Goal: Information Seeking & Learning: Check status

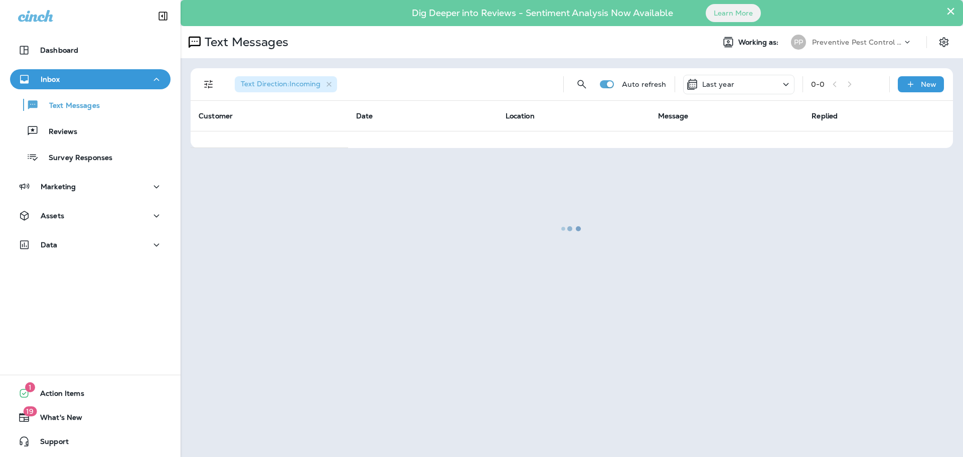
click at [949, 12] on div at bounding box center [572, 228] width 781 height 455
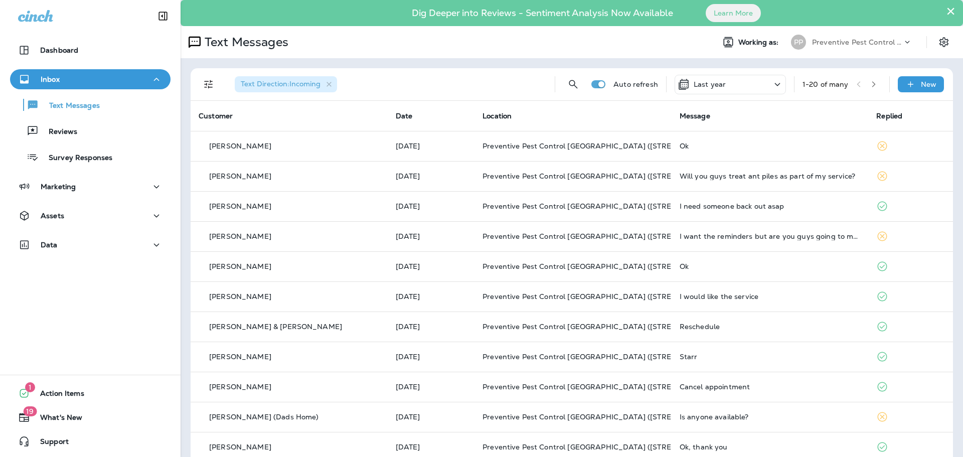
click at [703, 90] on div "Last year" at bounding box center [730, 85] width 111 height 20
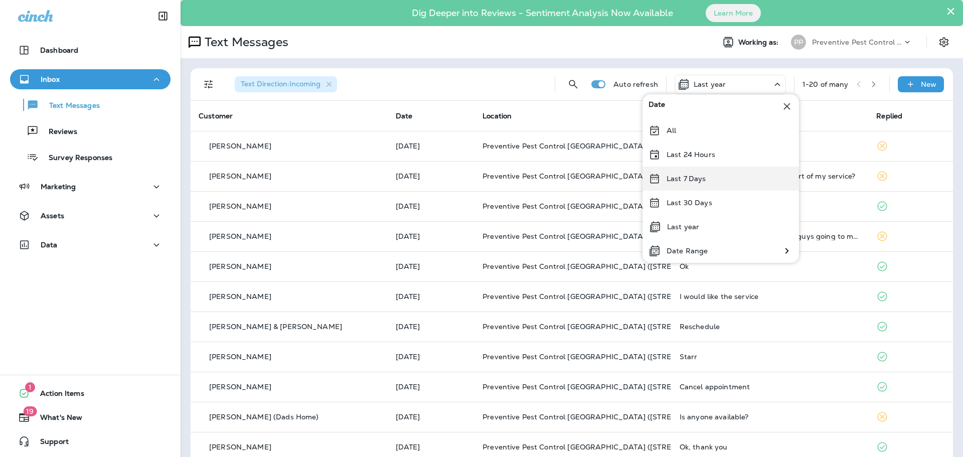
click at [697, 173] on div "Last 7 Days" at bounding box center [721, 179] width 157 height 24
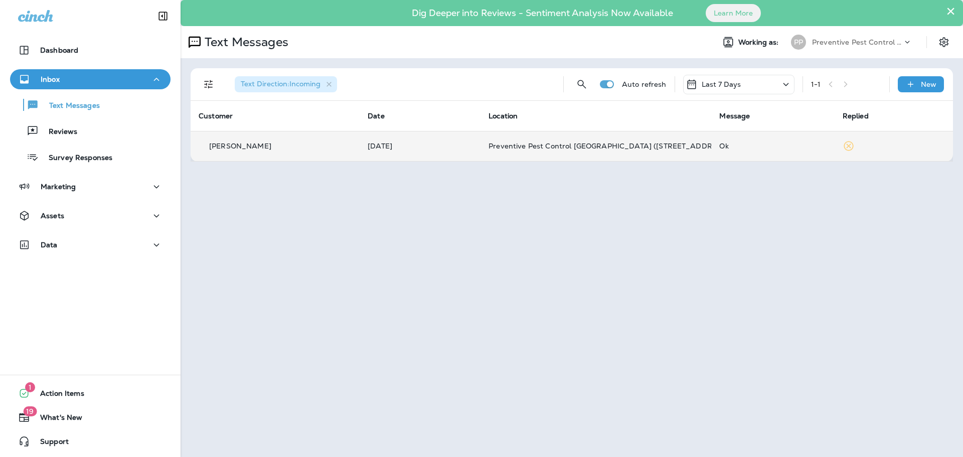
click at [243, 150] on p "[PERSON_NAME]" at bounding box center [240, 146] width 62 height 8
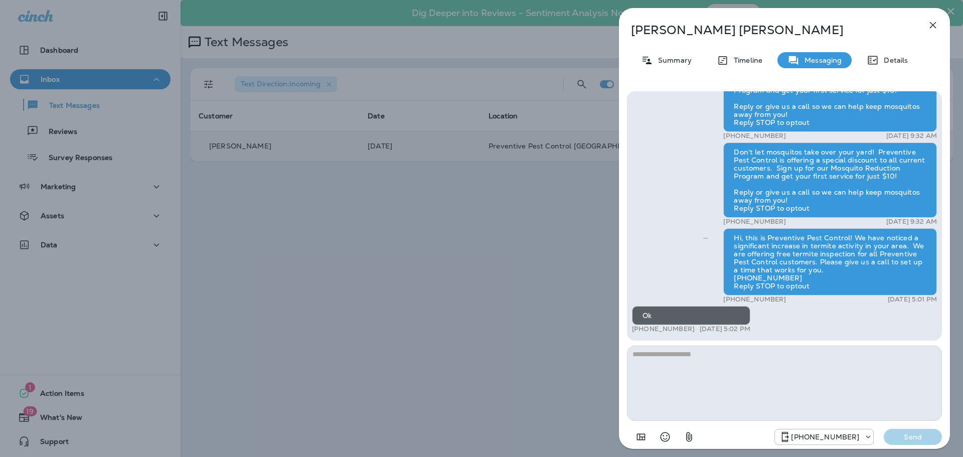
click at [935, 24] on icon "button" at bounding box center [933, 25] width 7 height 7
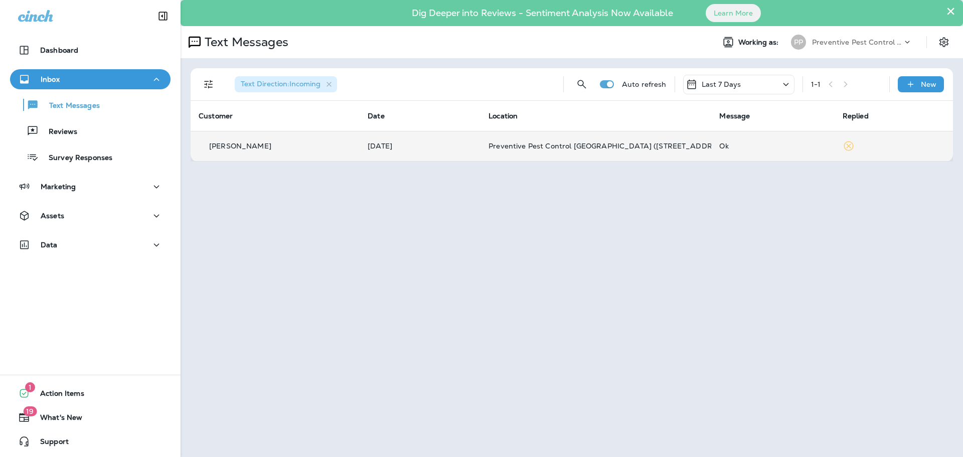
click at [851, 149] on icon at bounding box center [849, 146] width 12 height 12
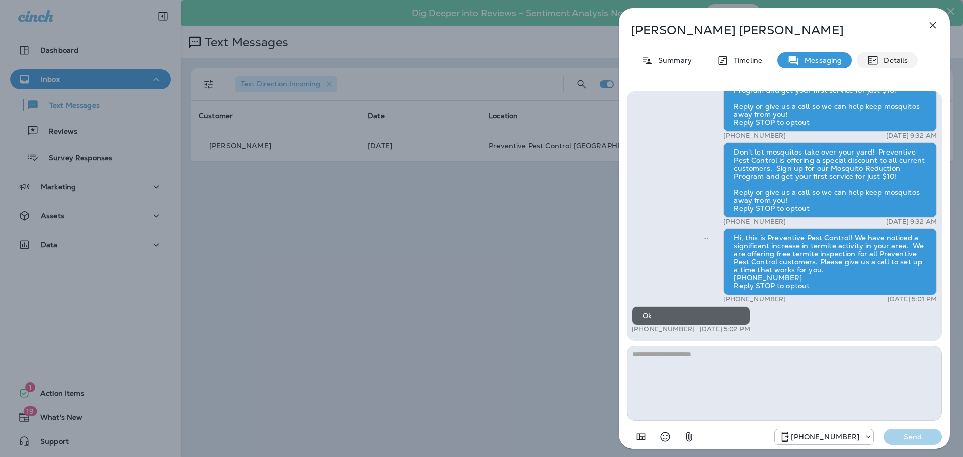
click at [890, 65] on div "Details" at bounding box center [887, 60] width 61 height 16
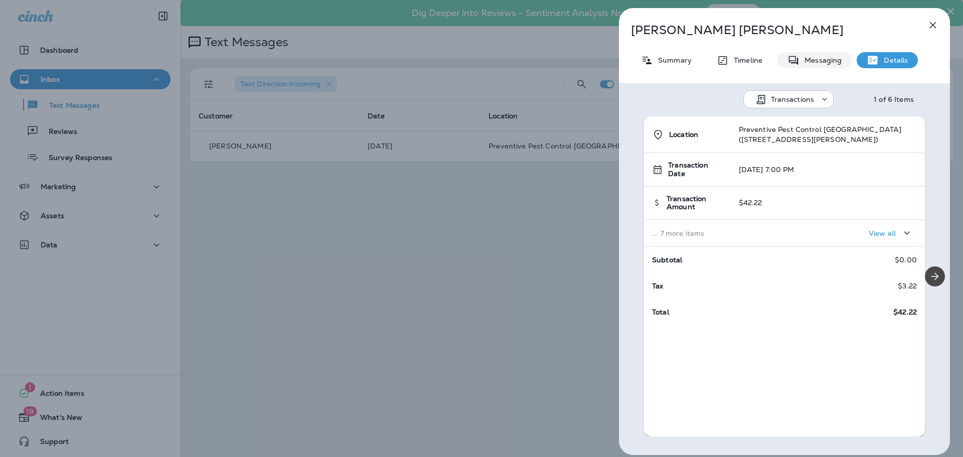
click at [825, 60] on p "Messaging" at bounding box center [821, 60] width 42 height 8
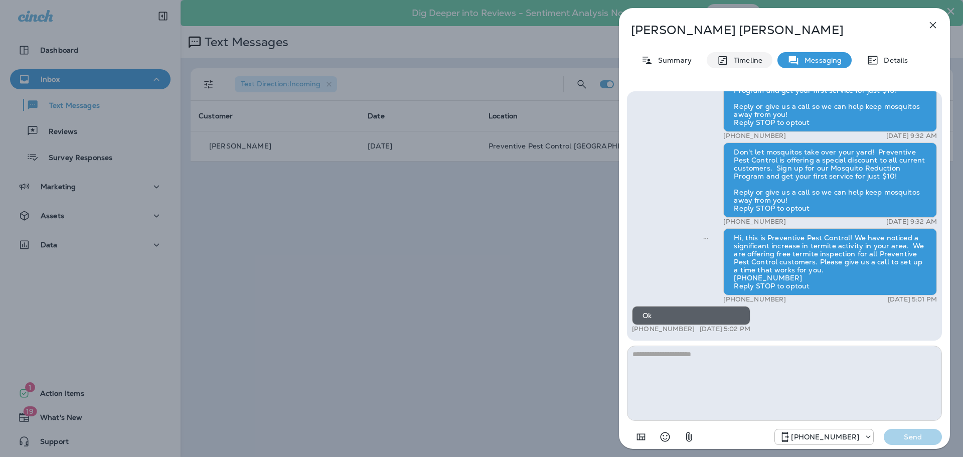
click at [743, 60] on p "Timeline" at bounding box center [746, 60] width 34 height 8
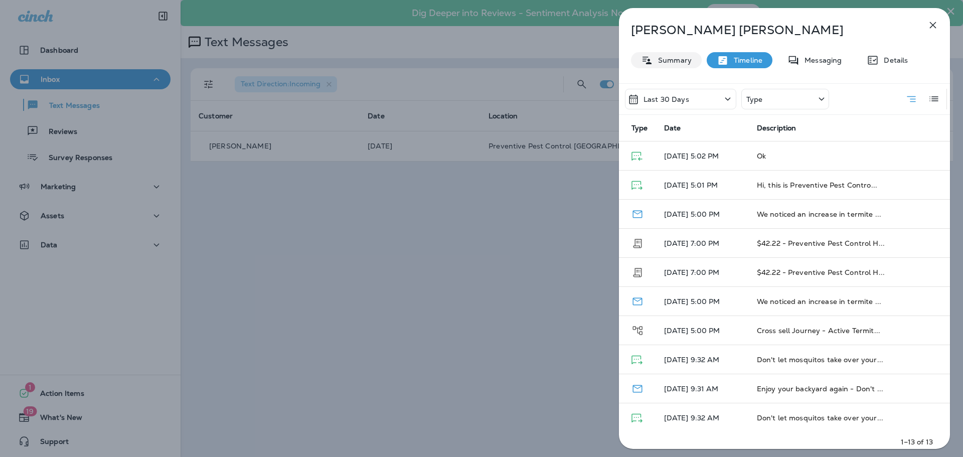
click at [675, 67] on div "Summary" at bounding box center [666, 60] width 71 height 16
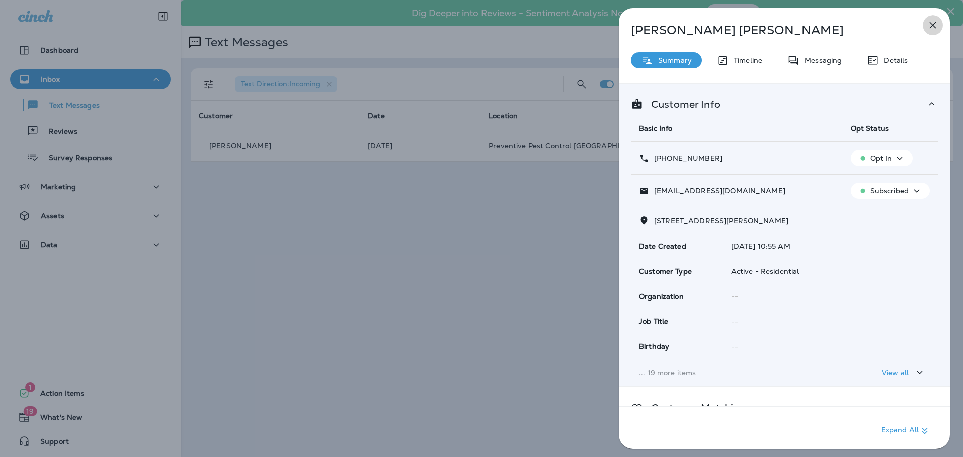
click at [939, 19] on icon "button" at bounding box center [933, 25] width 12 height 12
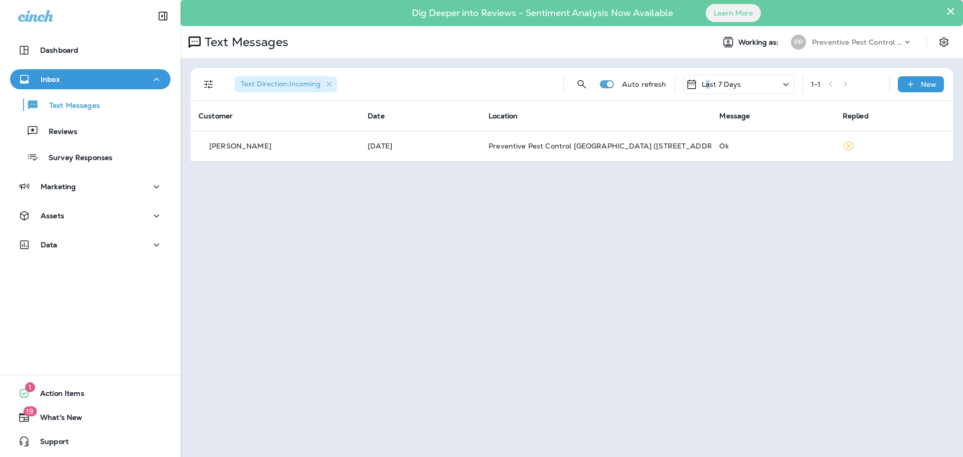
click at [709, 81] on p "Last 7 Days" at bounding box center [722, 84] width 40 height 8
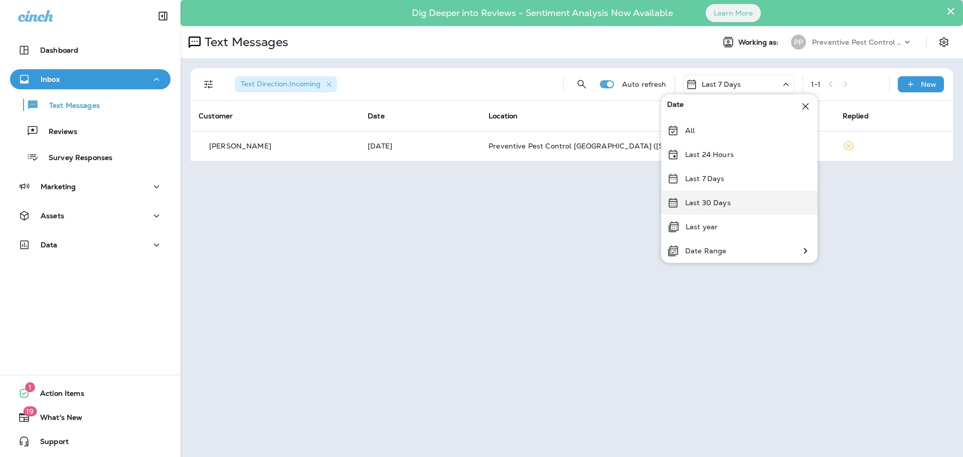
click at [722, 203] on p "Last 30 Days" at bounding box center [708, 203] width 46 height 8
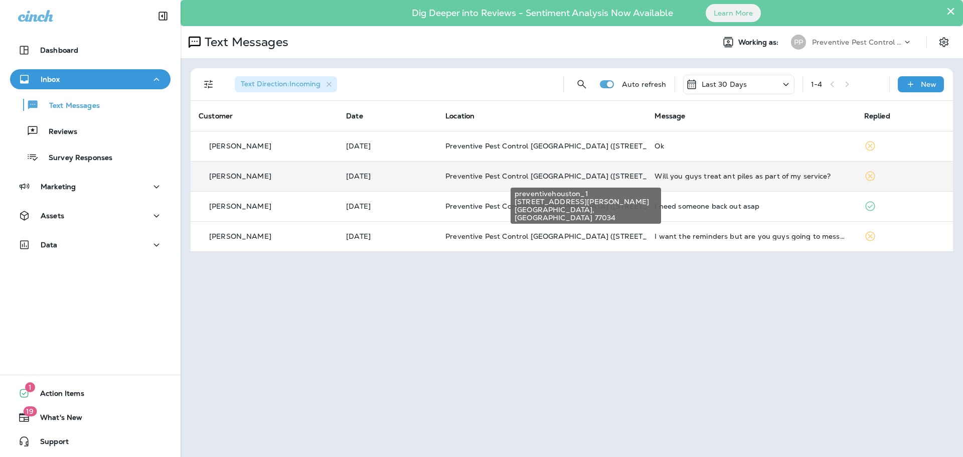
click at [529, 174] on span "Preventive Pest Control [GEOGRAPHIC_DATA] ([STREET_ADDRESS][PERSON_NAME])" at bounding box center [598, 176] width 305 height 9
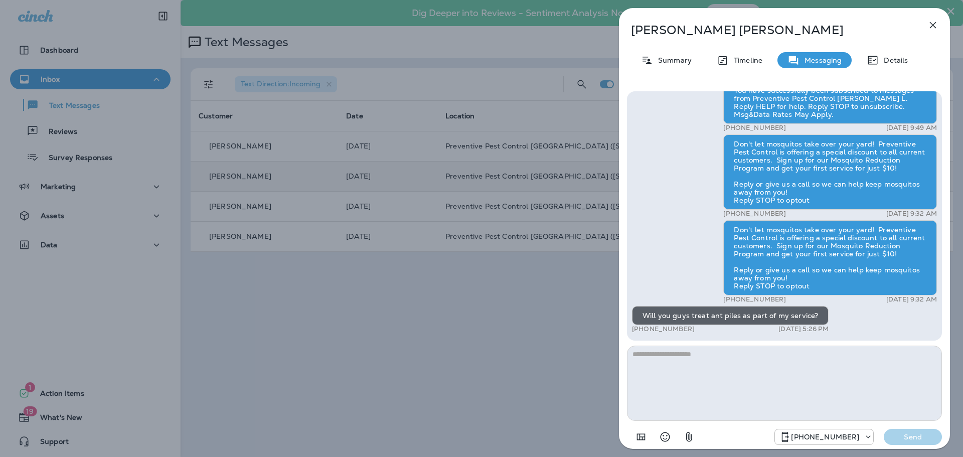
click at [933, 25] on icon "button" at bounding box center [933, 25] width 12 height 12
